Goal: Information Seeking & Learning: Learn about a topic

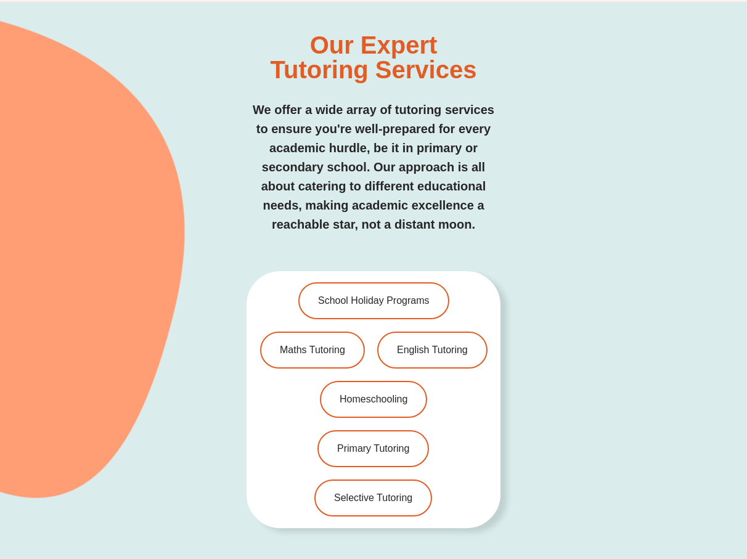
scroll to position [2399, 0]
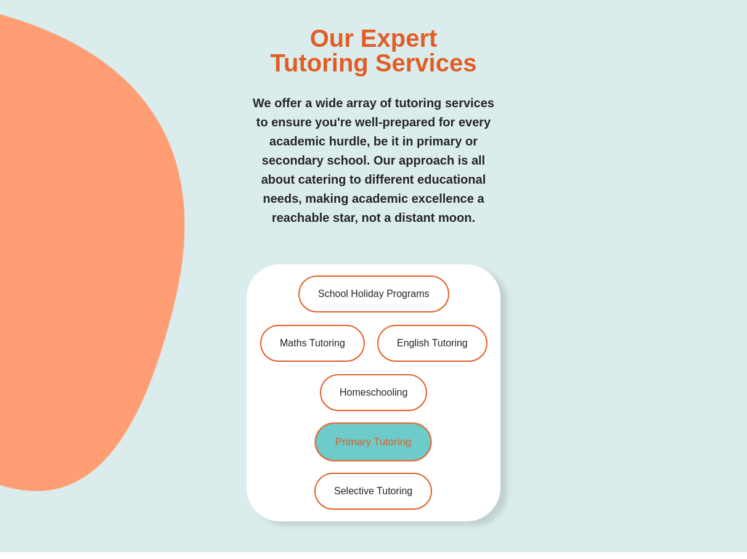
click at [410, 441] on span "Primary Tutoring" at bounding box center [373, 442] width 76 height 10
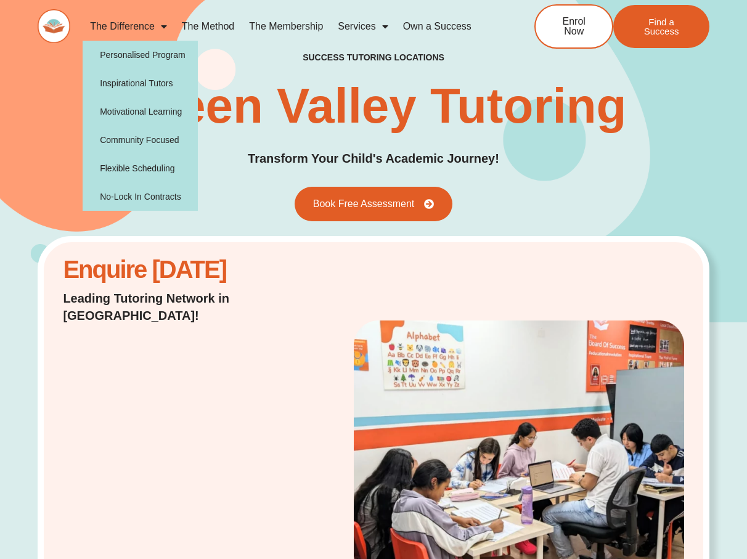
click at [159, 27] on span "Menu" at bounding box center [161, 26] width 12 height 22
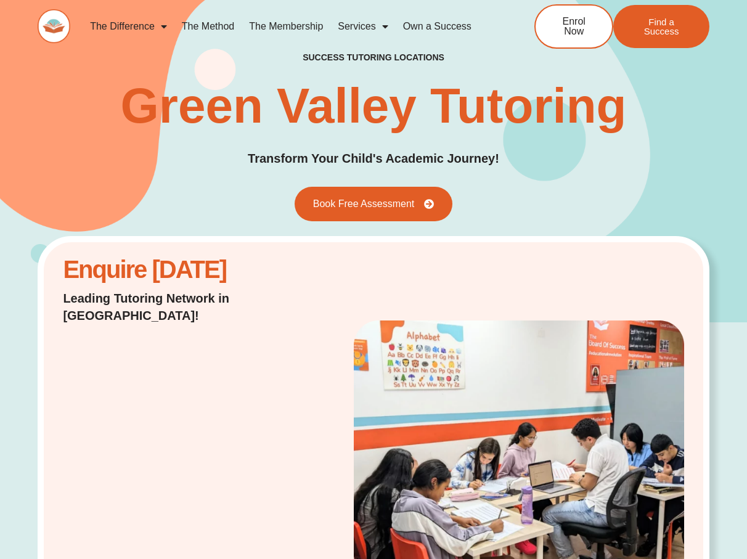
click at [159, 27] on span "Menu" at bounding box center [161, 26] width 12 height 22
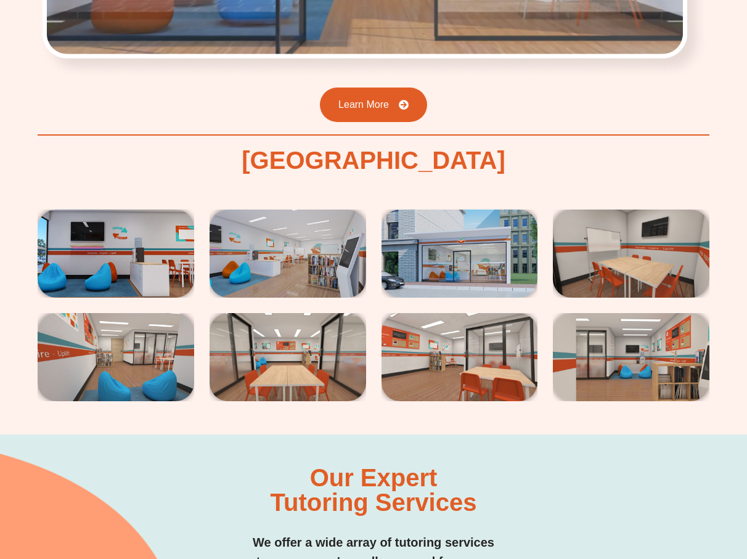
scroll to position [2165, 0]
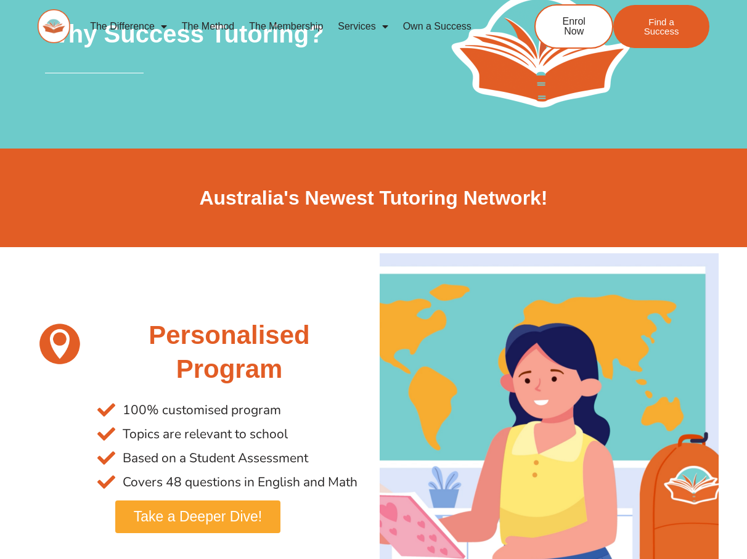
click at [386, 26] on span "Menu" at bounding box center [382, 26] width 12 height 22
click at [381, 28] on span "Menu" at bounding box center [382, 26] width 12 height 22
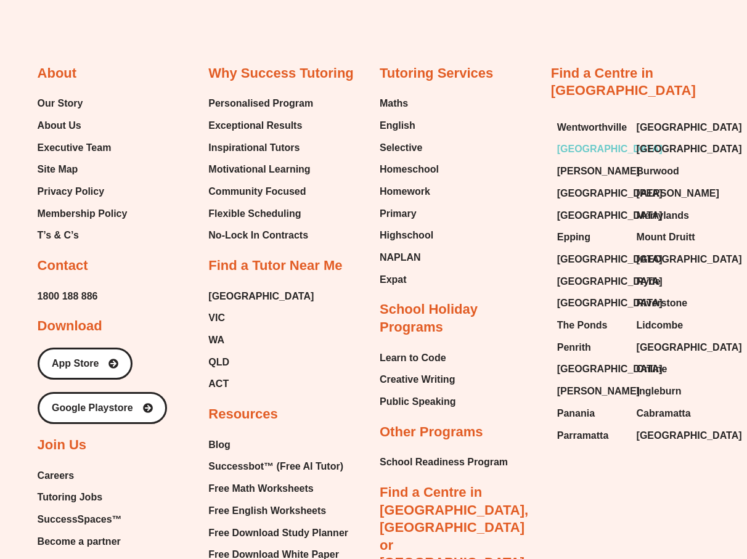
scroll to position [3758, 0]
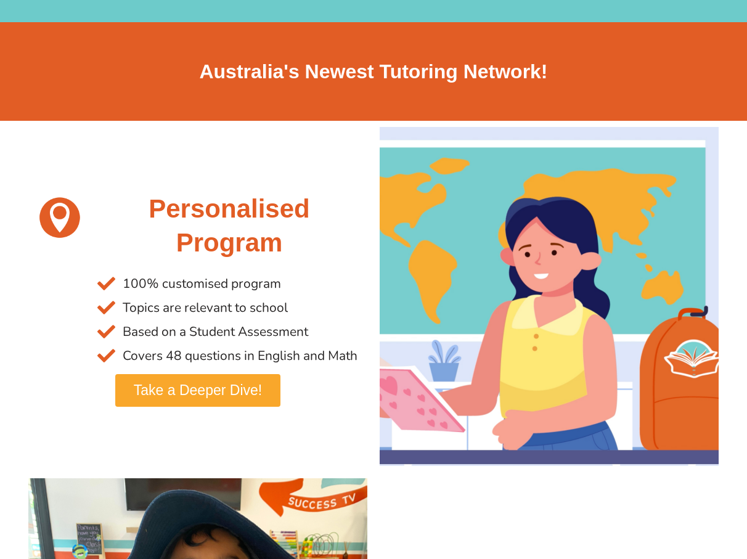
scroll to position [81, 0]
